Goal: Information Seeking & Learning: Learn about a topic

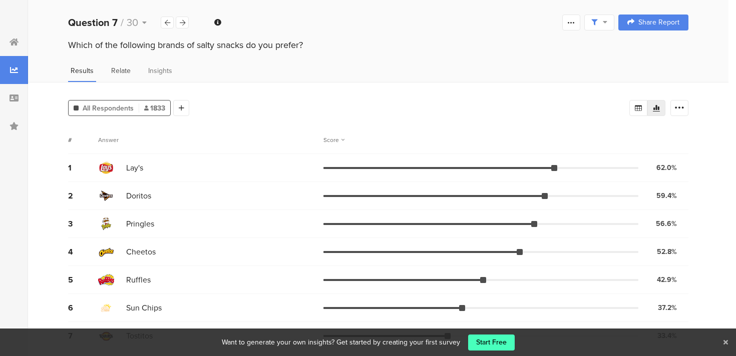
click at [125, 70] on span "Relate" at bounding box center [121, 71] width 20 height 11
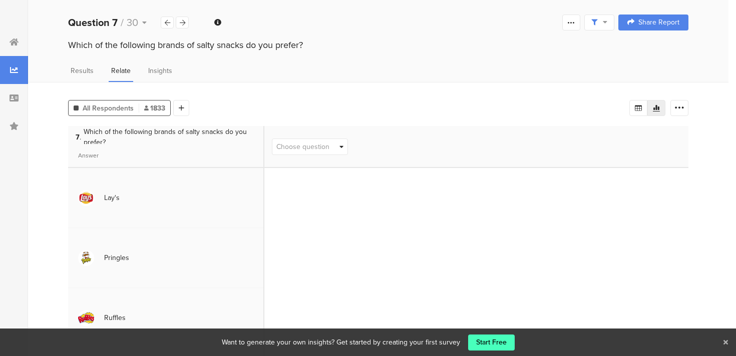
click at [304, 144] on span "Choose question" at bounding box center [302, 147] width 53 height 11
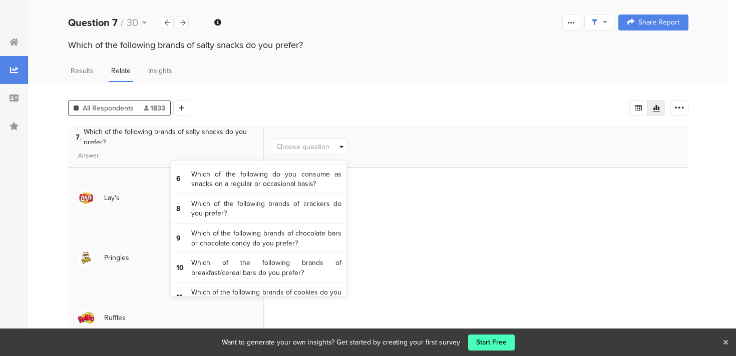
scroll to position [114, 0]
click at [312, 173] on span "Which of the following do you consume as snacks on a regular or occasional basi…" at bounding box center [266, 182] width 150 height 20
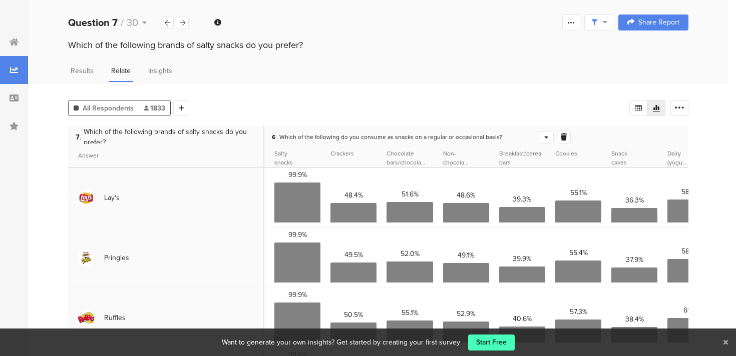
click at [544, 137] on div at bounding box center [546, 138] width 13 height 12
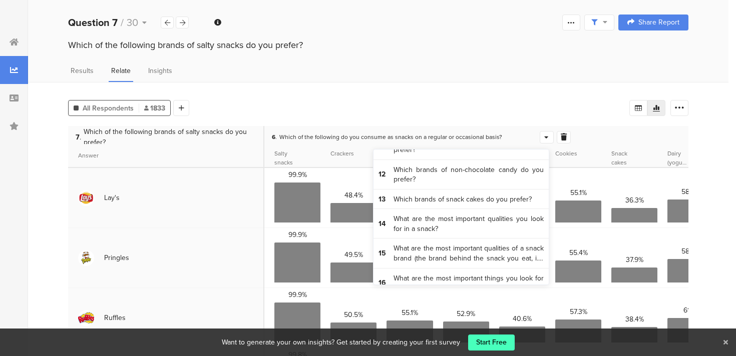
scroll to position [258, 0]
click at [237, 160] on span "Answer" at bounding box center [162, 155] width 168 height 9
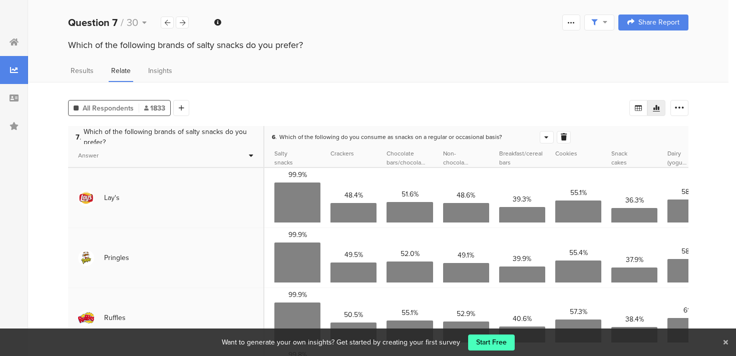
click at [251, 155] on icon at bounding box center [251, 155] width 5 height 7
click at [252, 156] on icon at bounding box center [251, 156] width 5 height 7
click at [136, 134] on span "Which of the following brands of salty snacks do you prefer?" at bounding box center [170, 137] width 172 height 21
click at [157, 72] on span "Insights" at bounding box center [160, 71] width 24 height 11
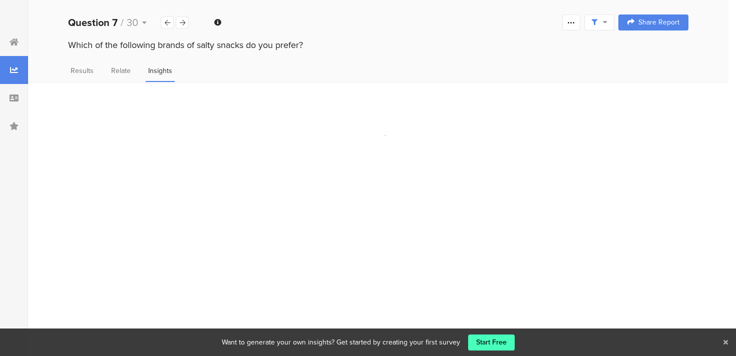
click at [725, 343] on icon at bounding box center [725, 342] width 5 height 7
